Goal: Task Accomplishment & Management: Use online tool/utility

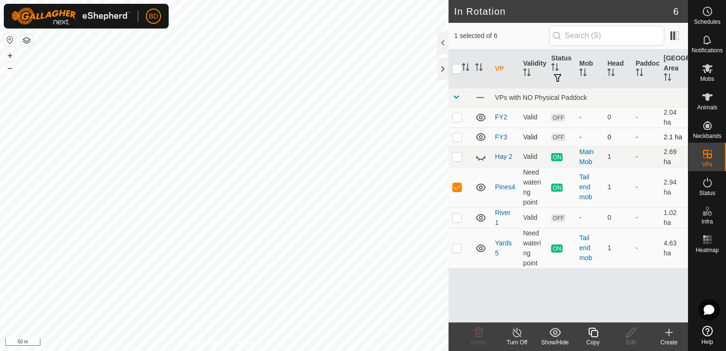
checkbox input "false"
checkbox input "true"
click at [593, 334] on icon at bounding box center [593, 331] width 12 height 11
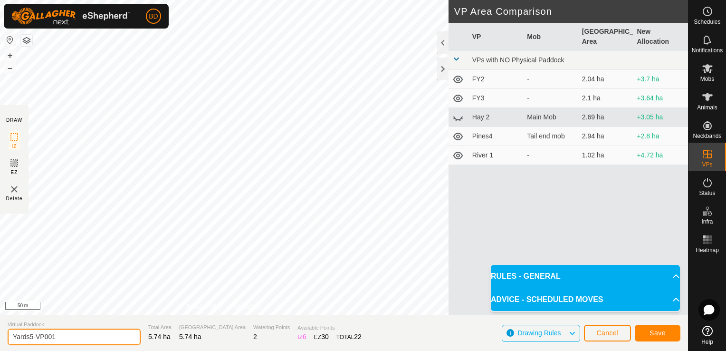
drag, startPoint x: 72, startPoint y: 333, endPoint x: 30, endPoint y: 334, distance: 42.3
click at [30, 334] on input "Yards5-VP001" at bounding box center [74, 336] width 133 height 17
type input "Yards7"
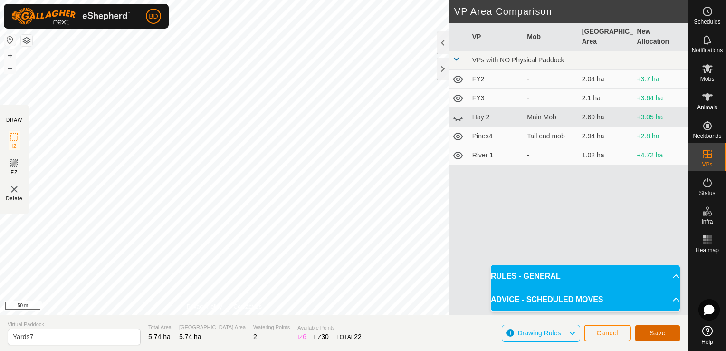
click at [649, 333] on button "Save" at bounding box center [658, 333] width 46 height 17
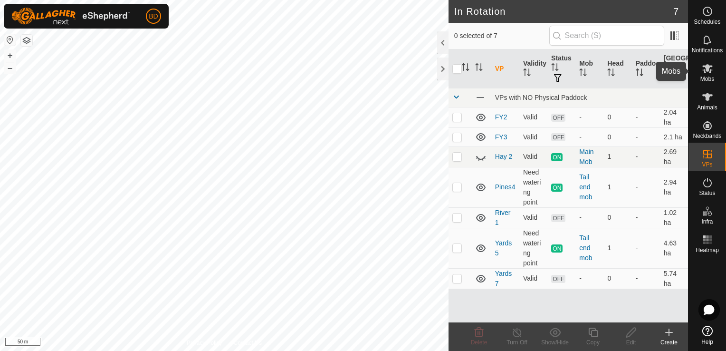
click at [707, 76] on span "Mobs" at bounding box center [708, 79] width 14 height 6
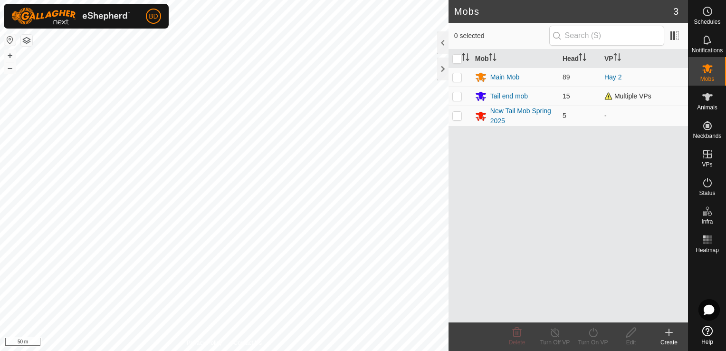
click at [458, 96] on p-checkbox at bounding box center [457, 96] width 10 height 8
checkbox input "true"
click at [598, 338] on div "Turn On VP" at bounding box center [593, 342] width 38 height 9
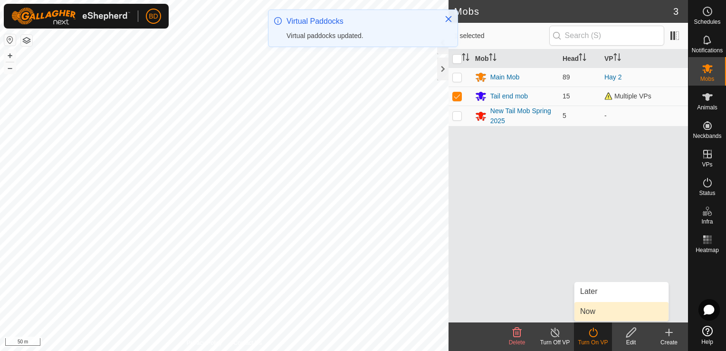
click at [596, 310] on link "Now" at bounding box center [622, 311] width 94 height 19
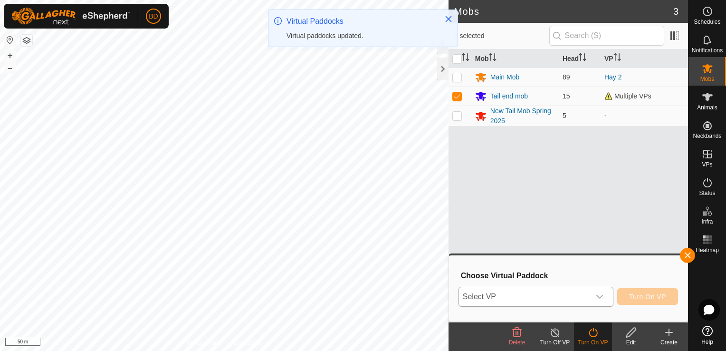
click at [604, 299] on icon "dropdown trigger" at bounding box center [600, 297] width 8 height 8
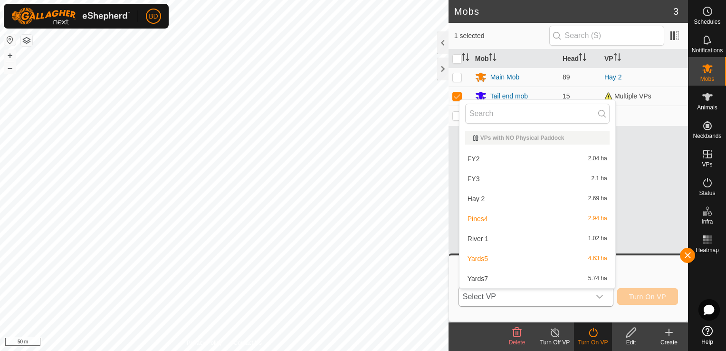
click at [566, 275] on li "Yards7 5.74 ha" at bounding box center [538, 278] width 156 height 19
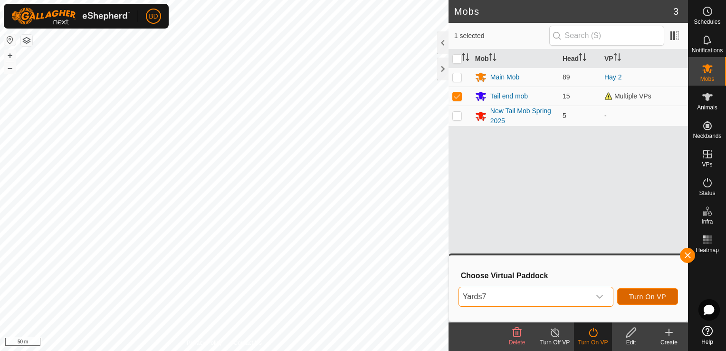
click at [636, 297] on span "Turn On VP" at bounding box center [647, 297] width 37 height 8
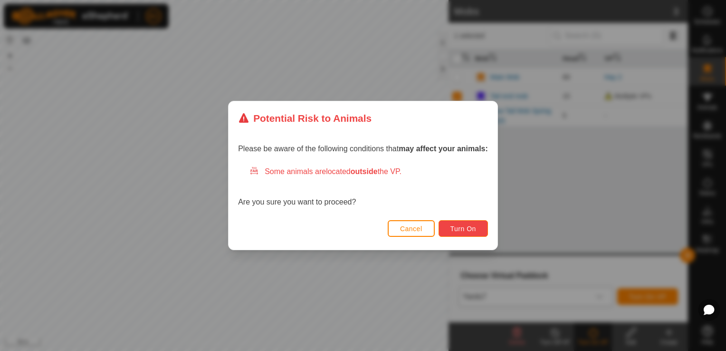
click at [466, 229] on span "Turn On" at bounding box center [464, 229] width 26 height 8
